Goal: Information Seeking & Learning: Check status

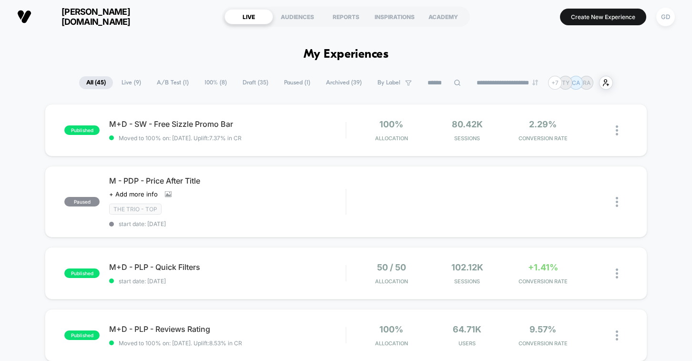
click at [296, 85] on span "Paused ( 1 )" at bounding box center [297, 82] width 41 height 13
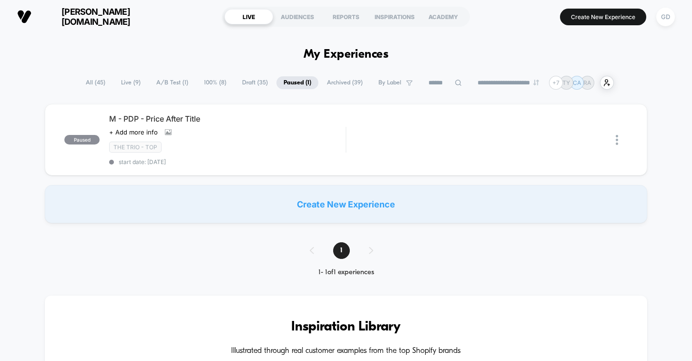
click at [342, 82] on span "Archived ( 39 )" at bounding box center [345, 82] width 50 height 13
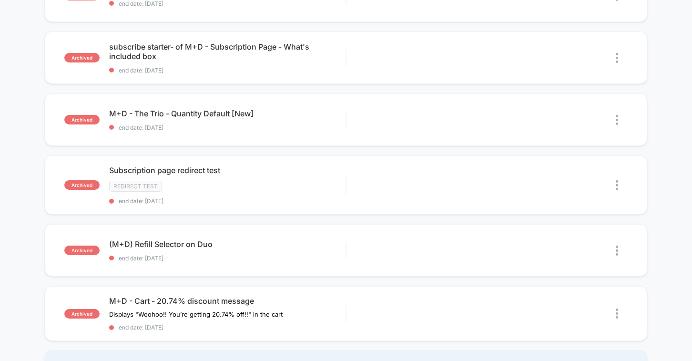
scroll to position [630, 0]
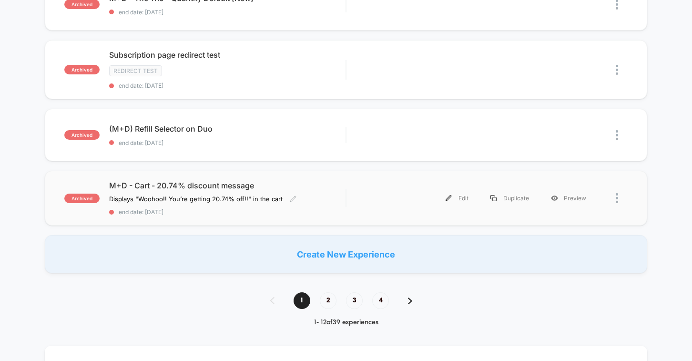
click at [213, 191] on div "M+D - Cart - 20.74% discount message Displays " Woohoo!! You’re getting 20.74% …" at bounding box center [227, 198] width 236 height 35
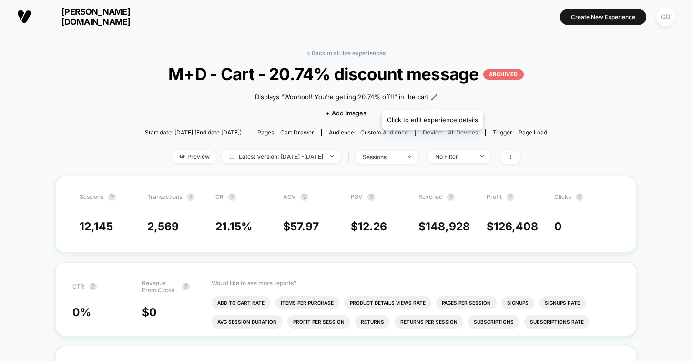
click at [432, 98] on icon at bounding box center [434, 97] width 7 height 7
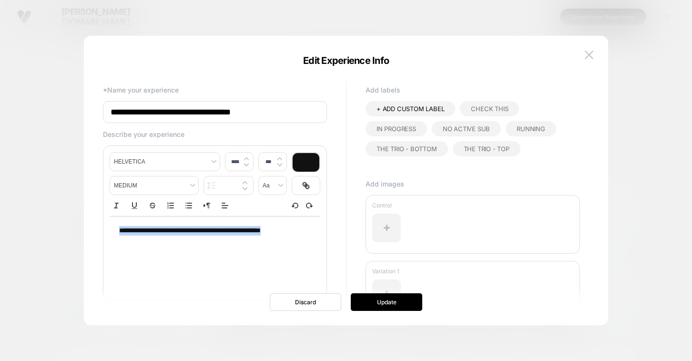
drag, startPoint x: 120, startPoint y: 230, endPoint x: 157, endPoint y: 255, distance: 44.9
click at [157, 255] on div "**********" at bounding box center [215, 254] width 211 height 76
copy p "**********"
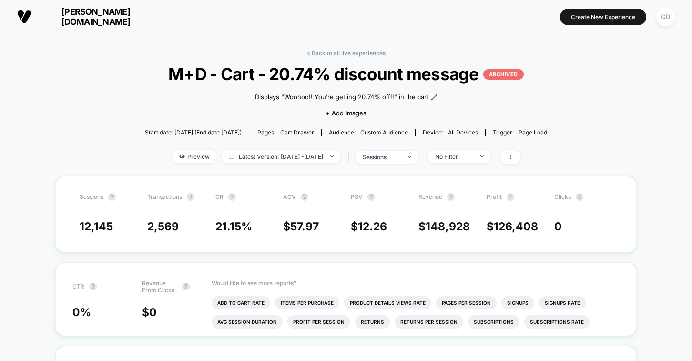
click at [508, 76] on p "ARCHIVED" at bounding box center [503, 74] width 41 height 10
click at [513, 154] on icon at bounding box center [511, 157] width 6 height 6
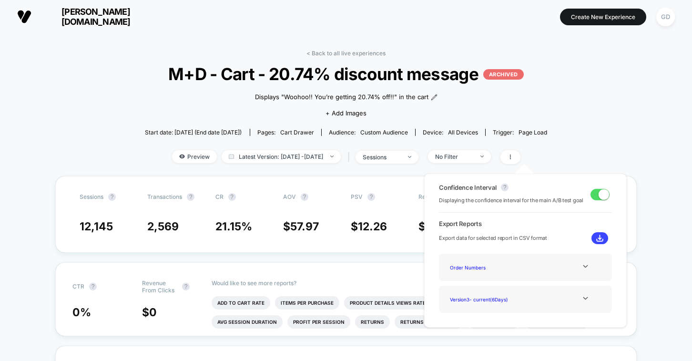
click at [548, 138] on div "Start date: [DATE] (End date [DATE]) Pages: cart drawer Audience: Custom Audien…" at bounding box center [346, 132] width 403 height 17
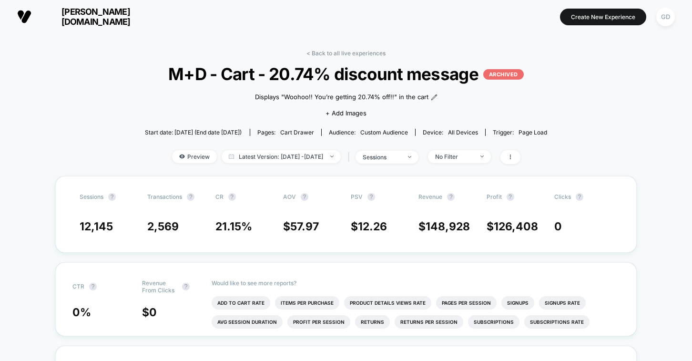
click at [499, 79] on p "ARCHIVED" at bounding box center [503, 74] width 41 height 10
click at [309, 53] on link "< Back to all live experiences" at bounding box center [345, 53] width 79 height 7
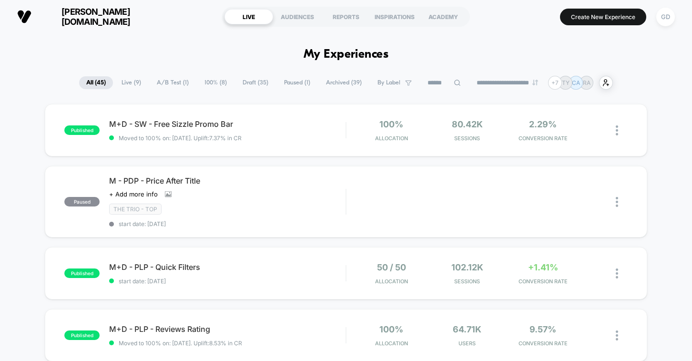
click at [341, 82] on span "Archived ( 39 )" at bounding box center [344, 82] width 50 height 13
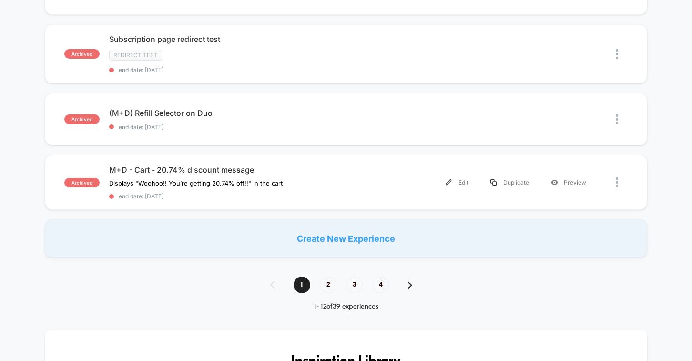
scroll to position [601, 0]
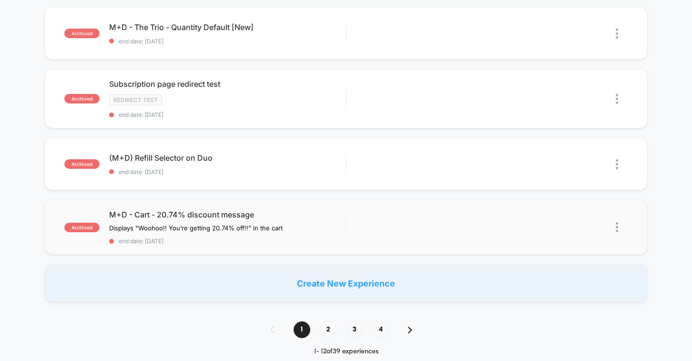
click at [618, 225] on img at bounding box center [617, 227] width 2 height 10
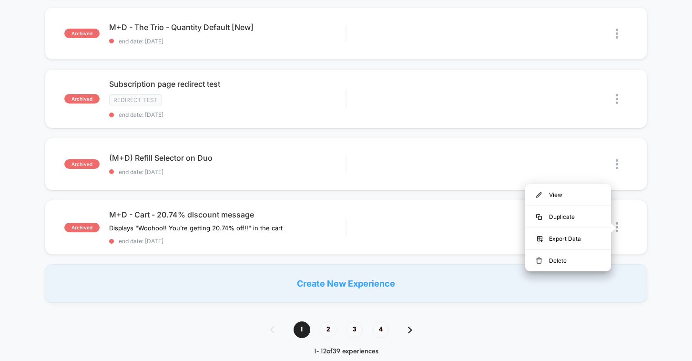
click at [641, 329] on div "**********" at bounding box center [346, 307] width 692 height 1667
